Goal: Information Seeking & Learning: Learn about a topic

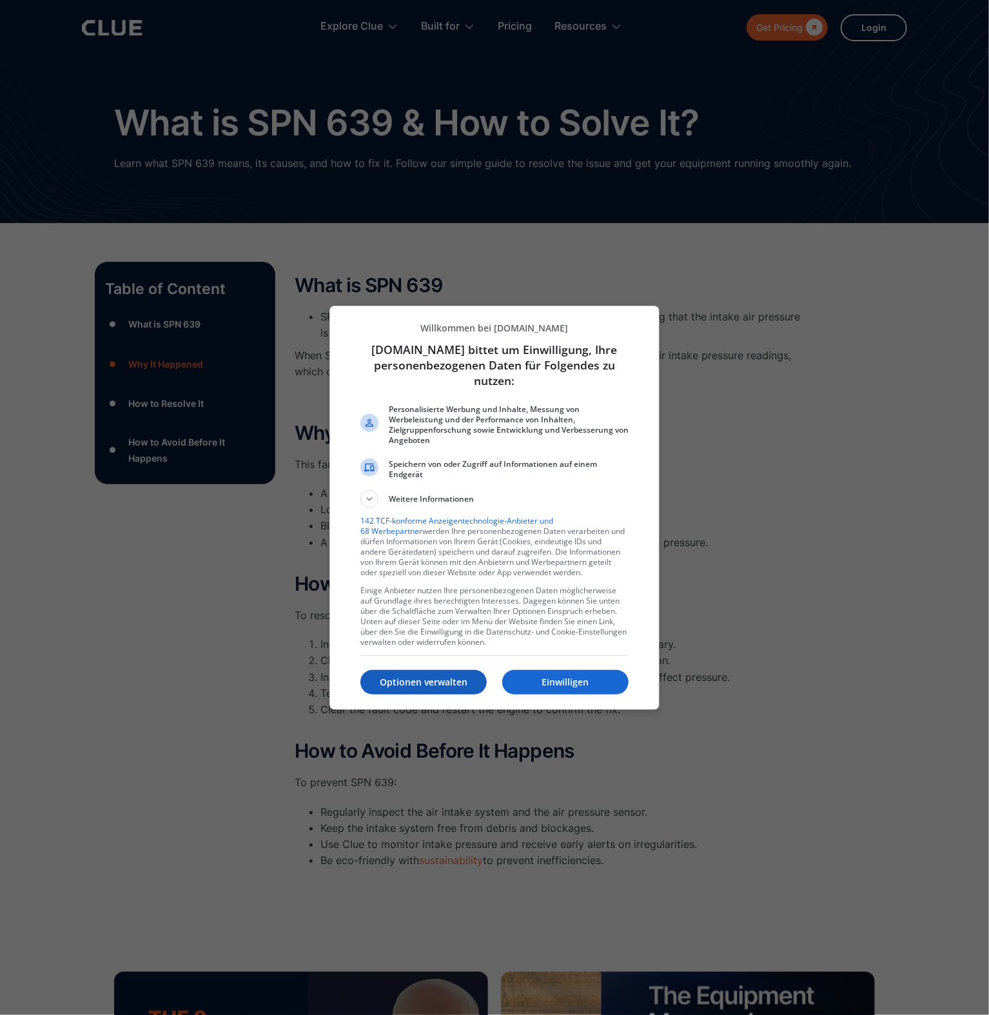
click at [455, 687] on p "Optionen verwalten" at bounding box center [423, 682] width 126 height 13
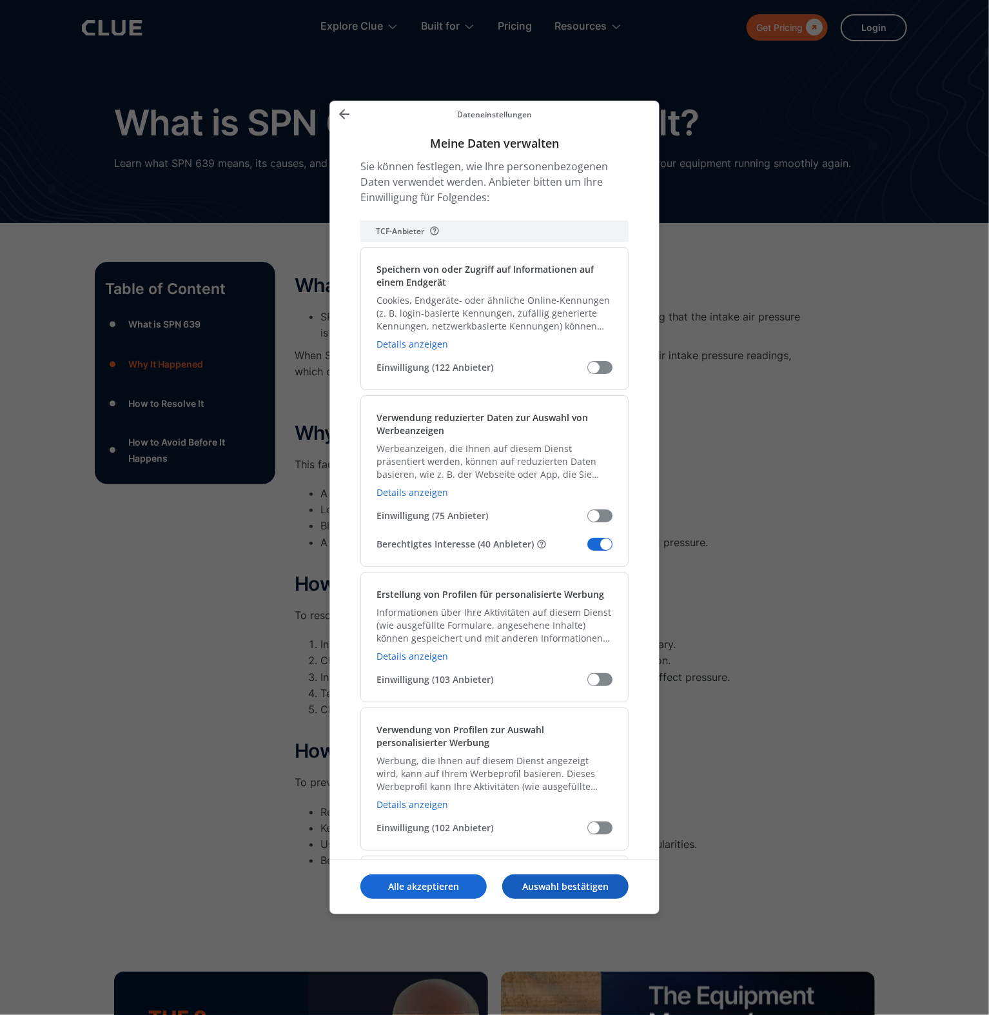
click at [538, 892] on p "Auswahl bestätigen" at bounding box center [565, 886] width 126 height 13
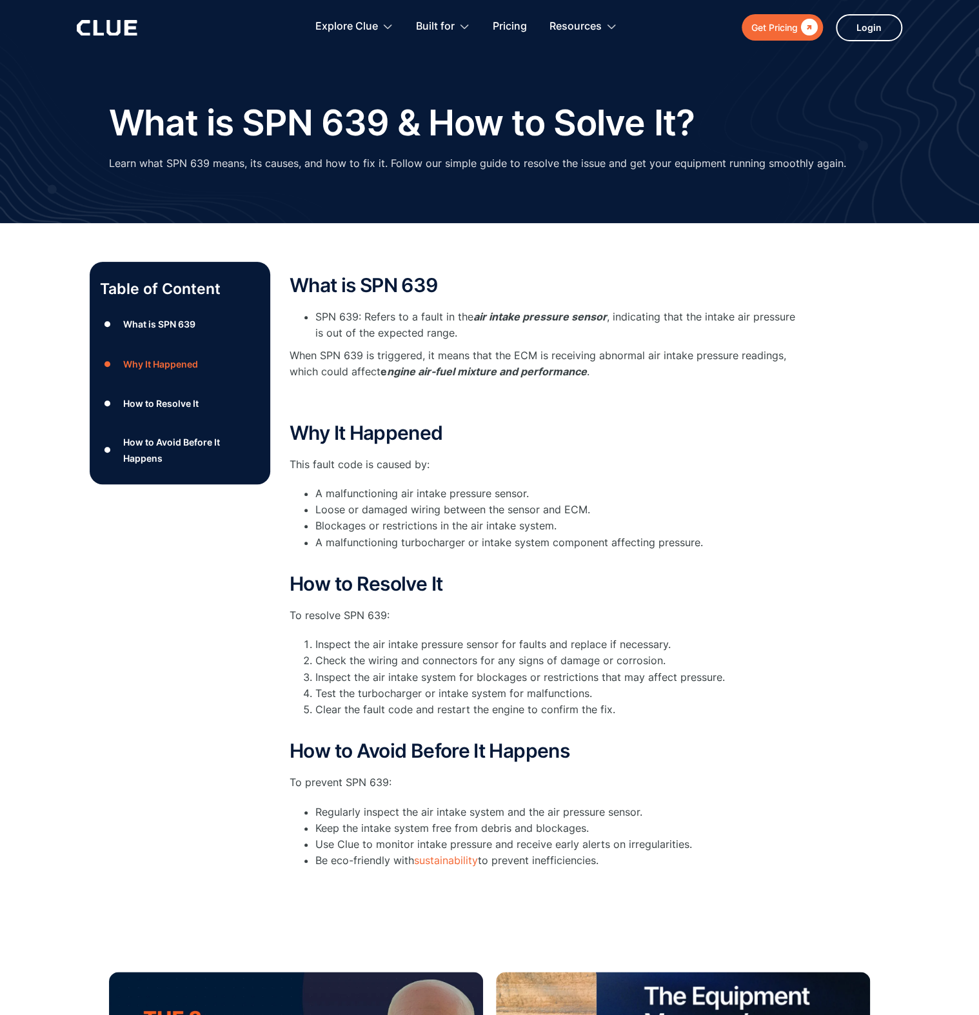
click at [98, 25] on icon at bounding box center [107, 27] width 61 height 15
